Goal: Check status

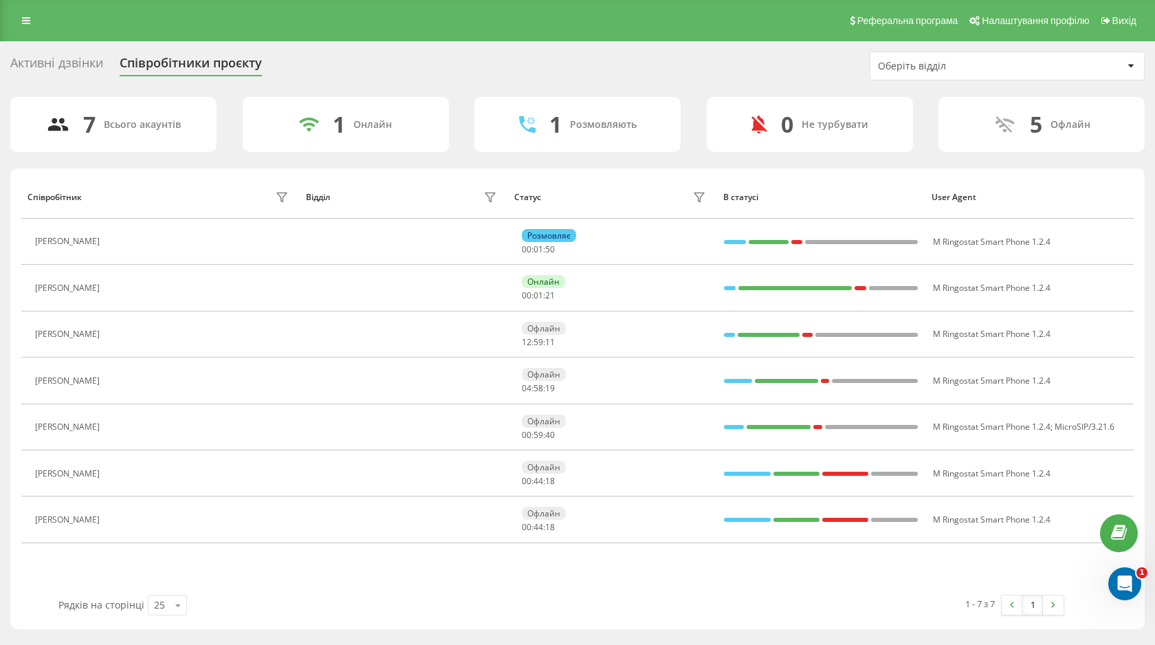
click at [71, 70] on div "Активні дзвінки" at bounding box center [56, 66] width 93 height 21
click at [63, 61] on div "Активні дзвінки" at bounding box center [56, 66] width 93 height 21
